Goal: Navigation & Orientation: Find specific page/section

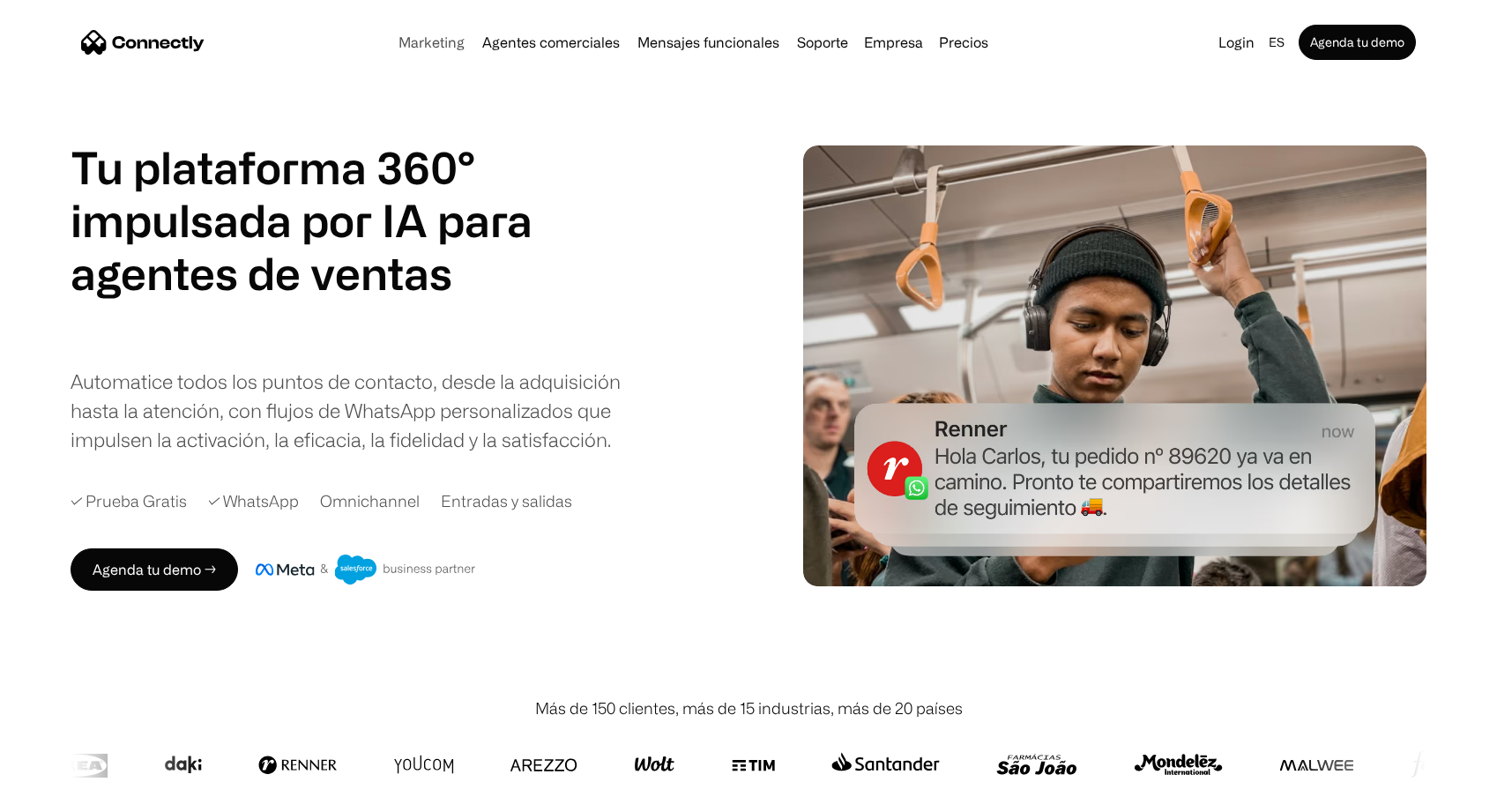
click at [455, 42] on link "Marketing" at bounding box center [432, 42] width 80 height 14
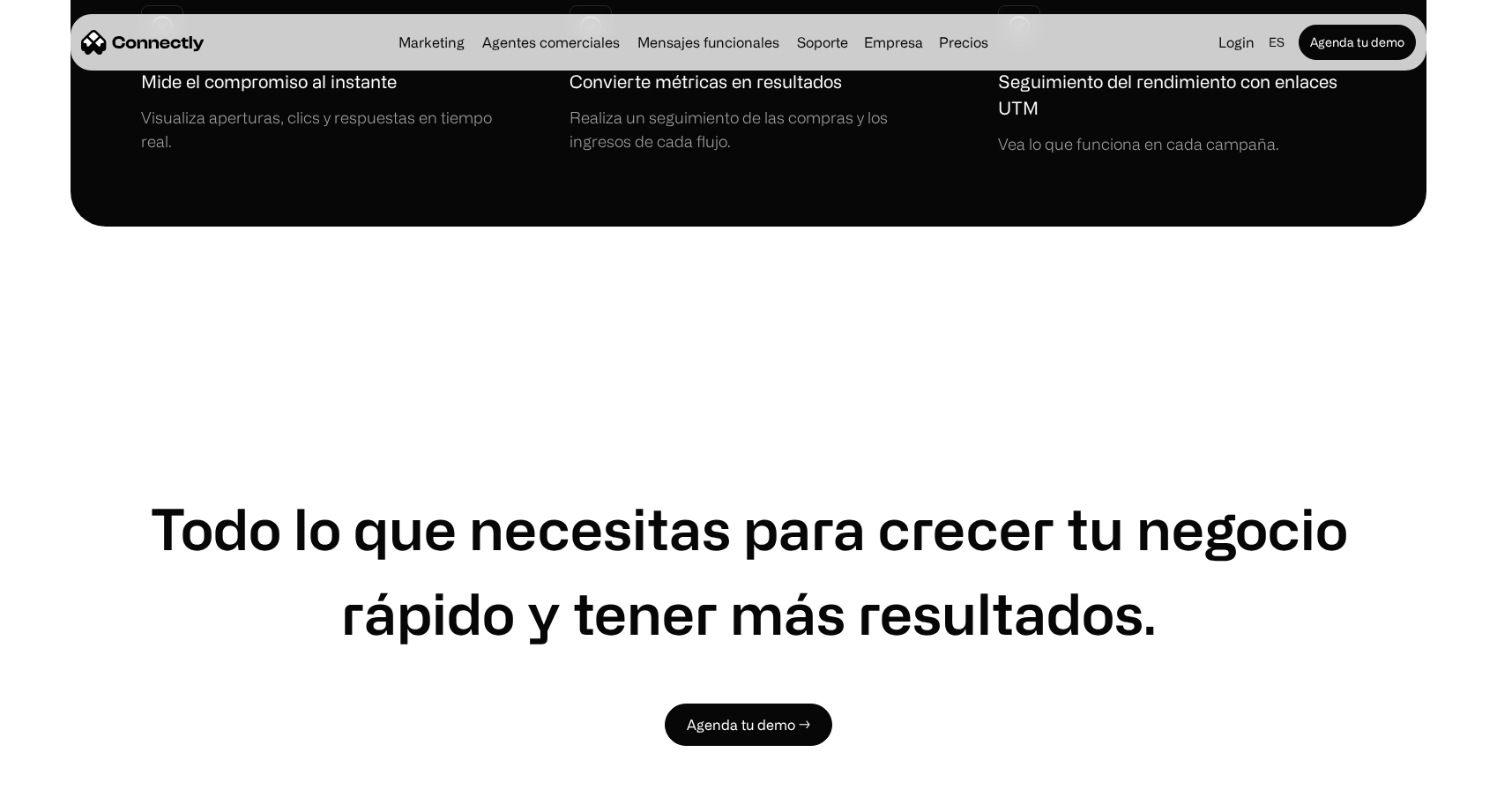
scroll to position [4730, 0]
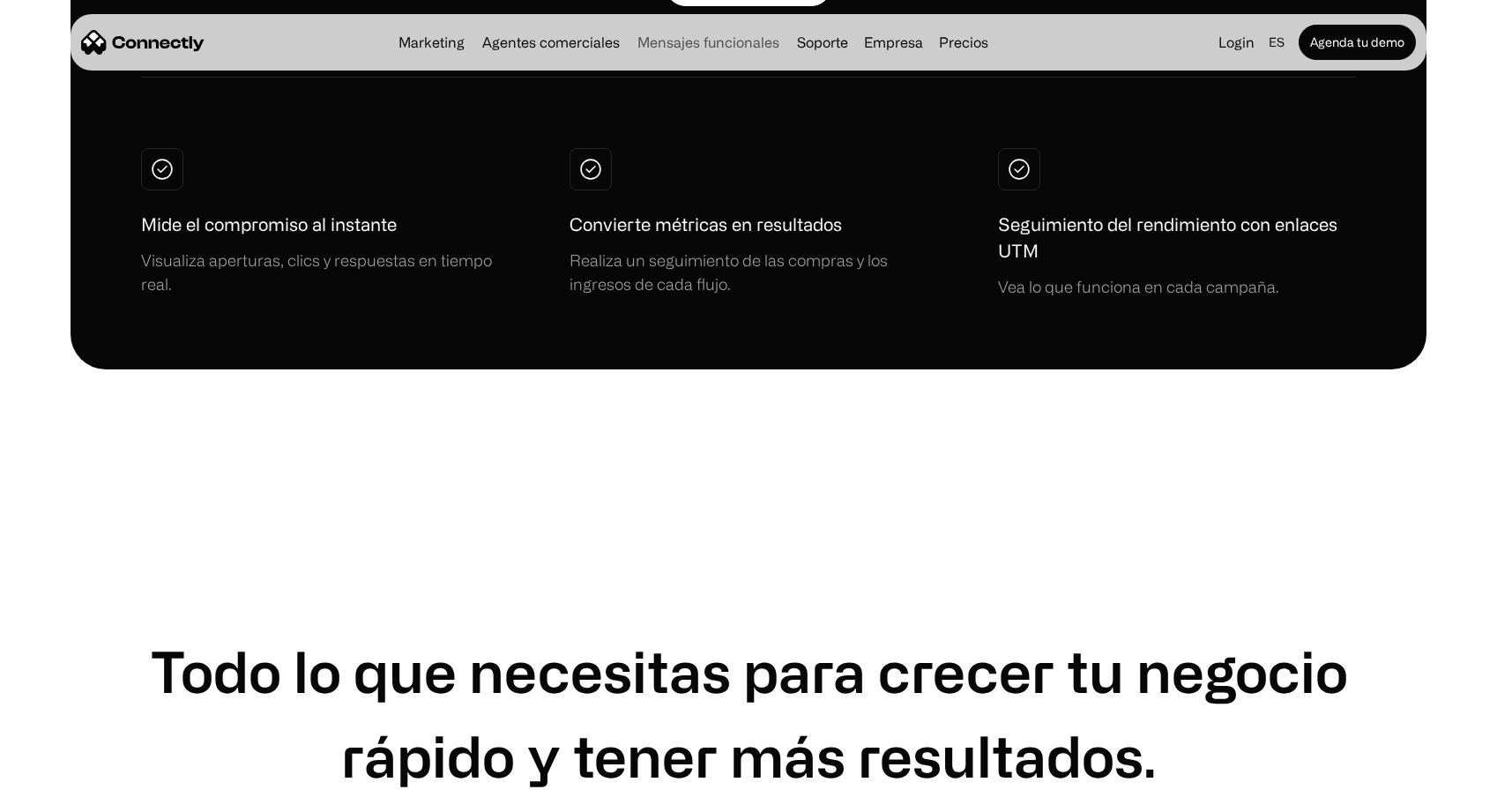
click at [695, 41] on link "Mensajes funcionales" at bounding box center [709, 42] width 156 height 14
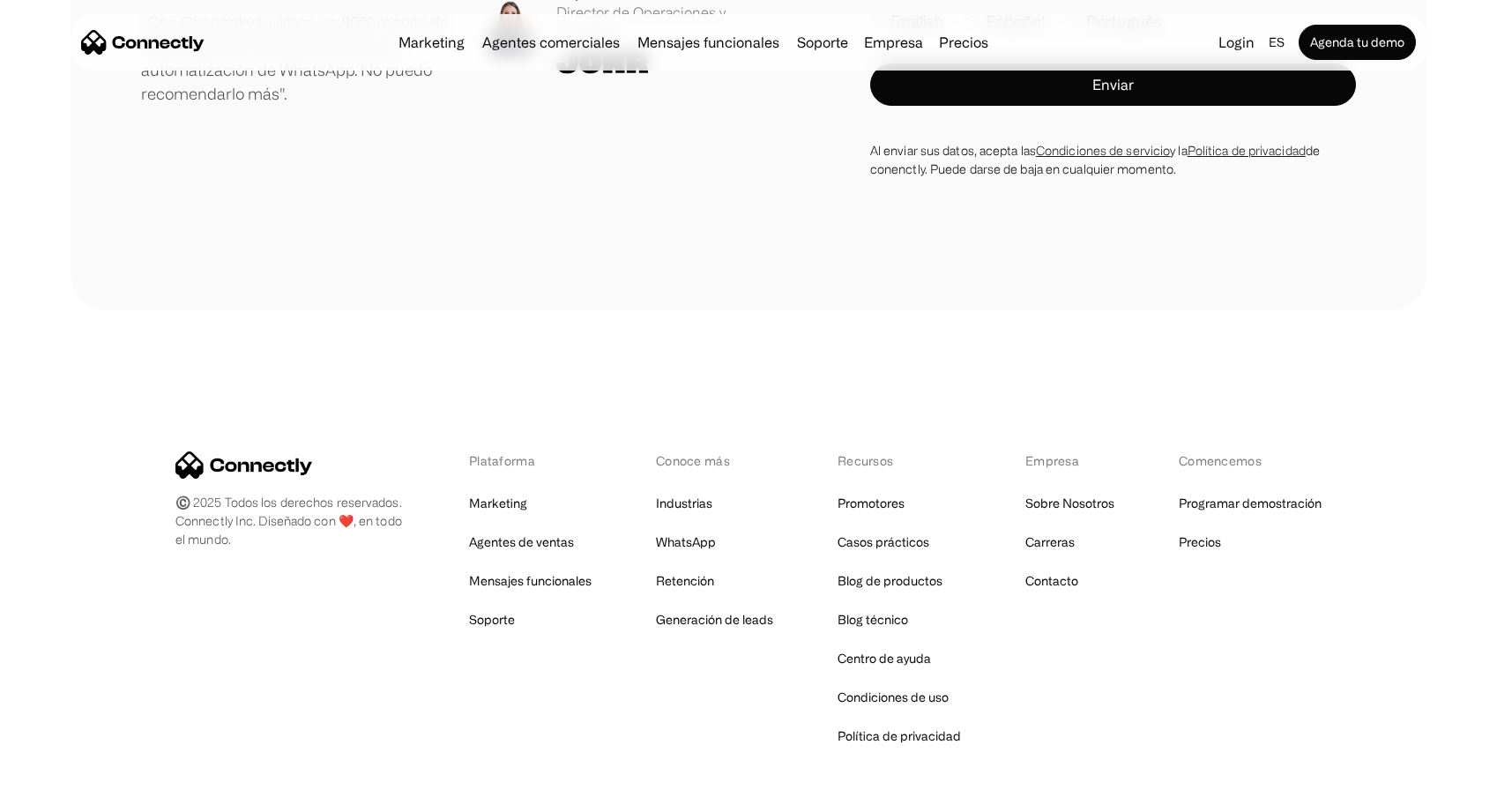
scroll to position [4866, 0]
